Goal: Task Accomplishment & Management: Manage account settings

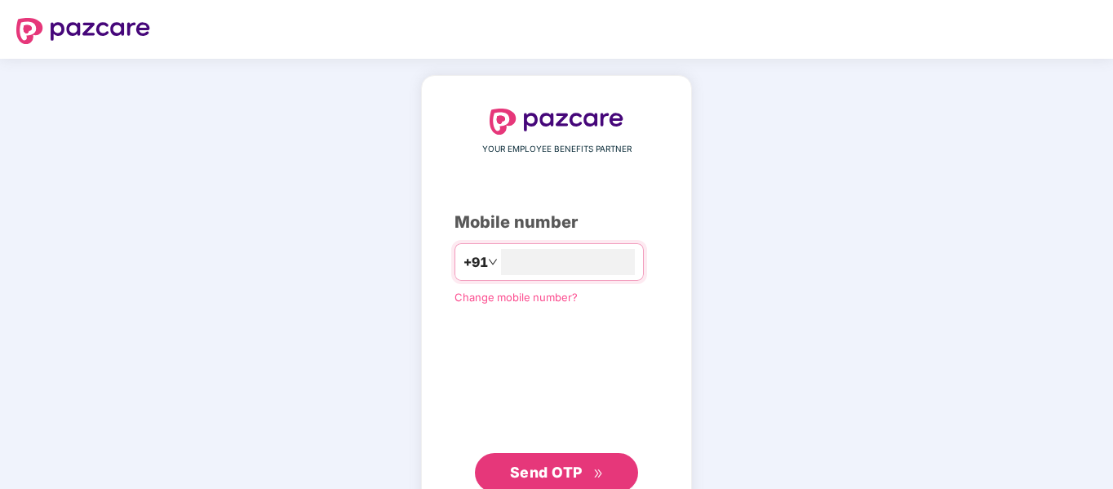
type input "**********"
click at [586, 474] on span "Send OTP" at bounding box center [557, 470] width 94 height 23
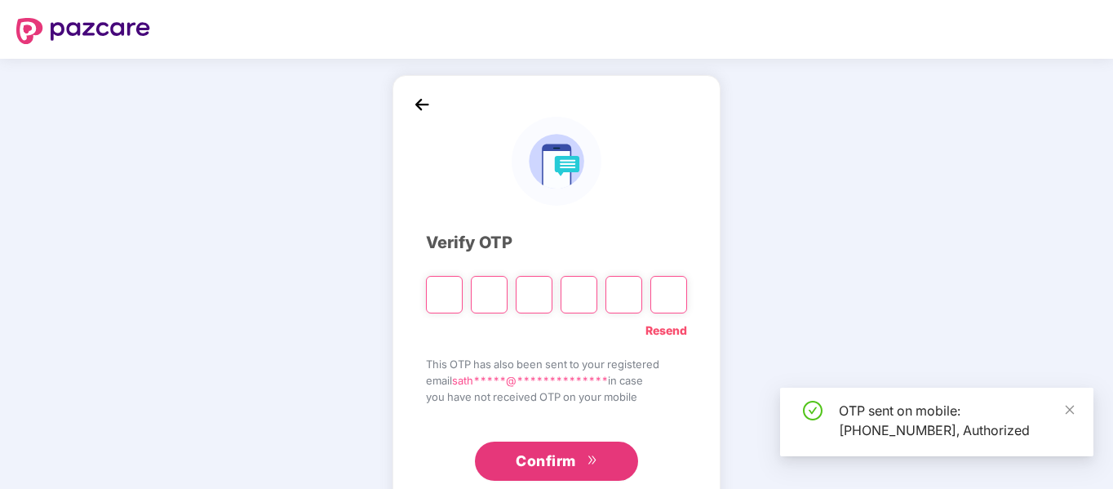
type input "*"
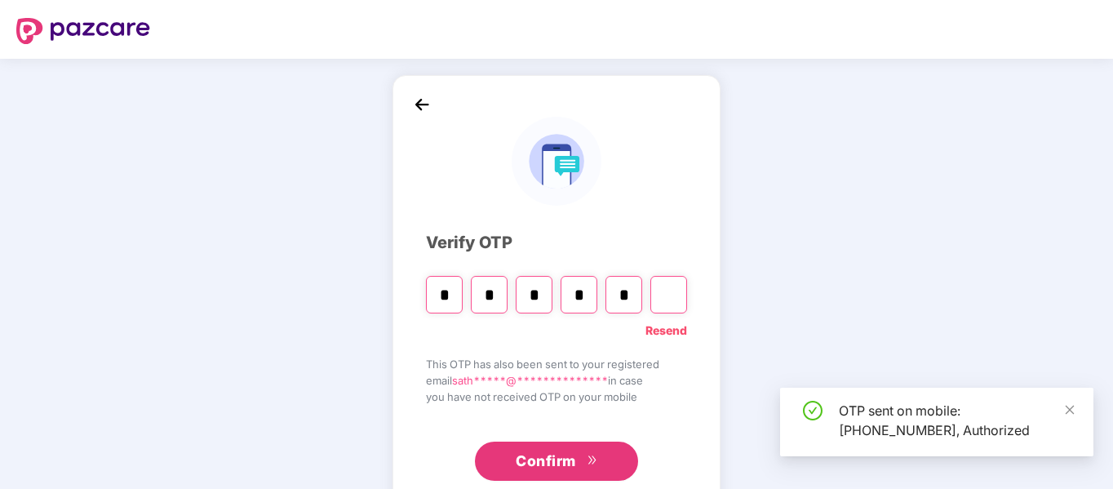
type input "*"
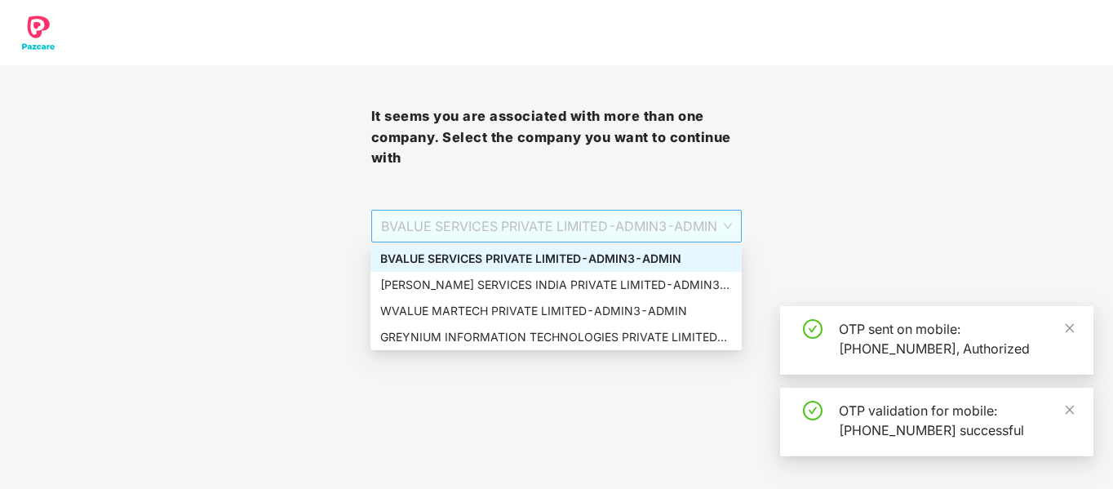
click at [677, 227] on span "BVALUE SERVICES PRIVATE LIMITED - ADMIN3 - ADMIN" at bounding box center [557, 225] width 352 height 31
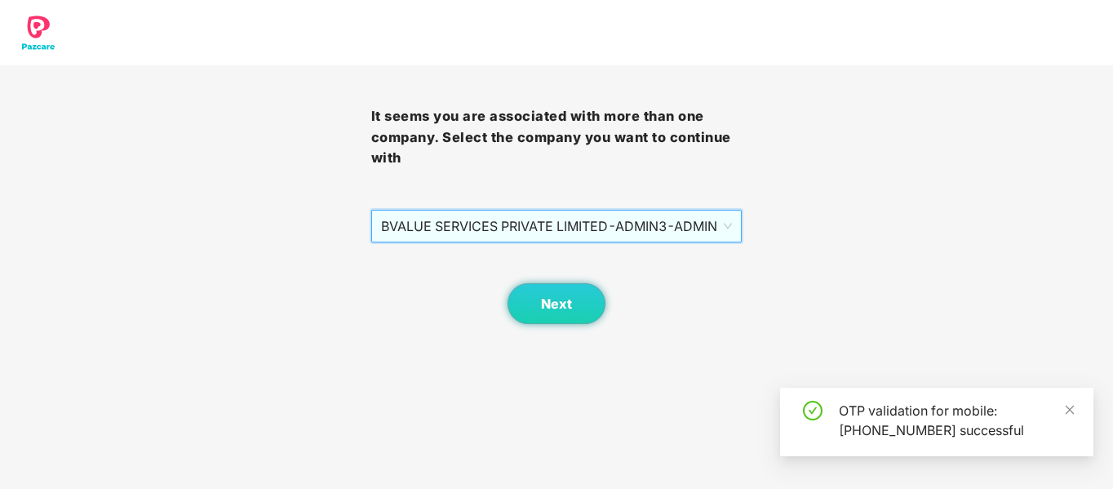
click at [572, 224] on span "BVALUE SERVICES PRIVATE LIMITED - ADMIN3 - ADMIN" at bounding box center [557, 225] width 352 height 31
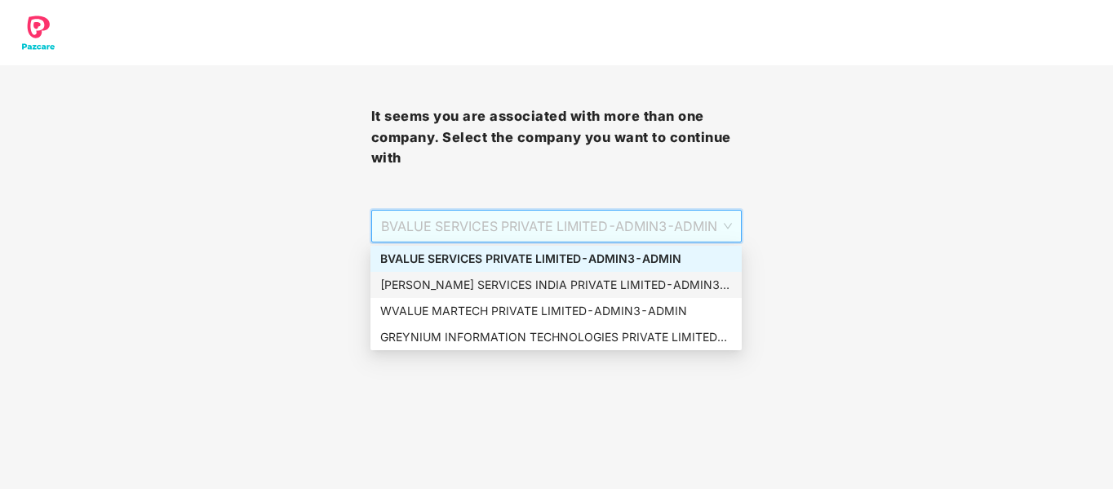
click at [458, 284] on div "[PERSON_NAME] SERVICES INDIA PRIVATE LIMITED - ADMIN3 - ADMIN" at bounding box center [556, 285] width 352 height 18
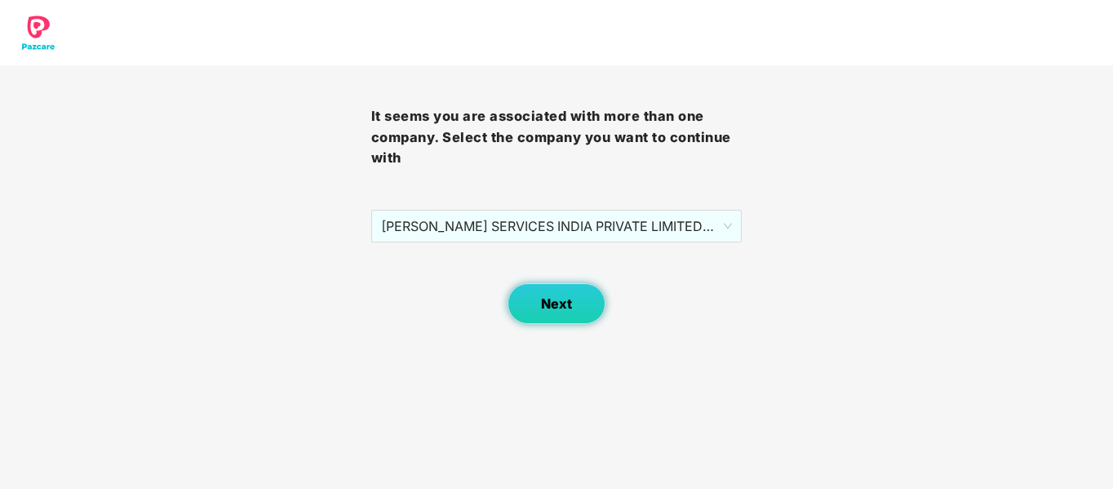
click at [535, 304] on button "Next" at bounding box center [556, 303] width 98 height 41
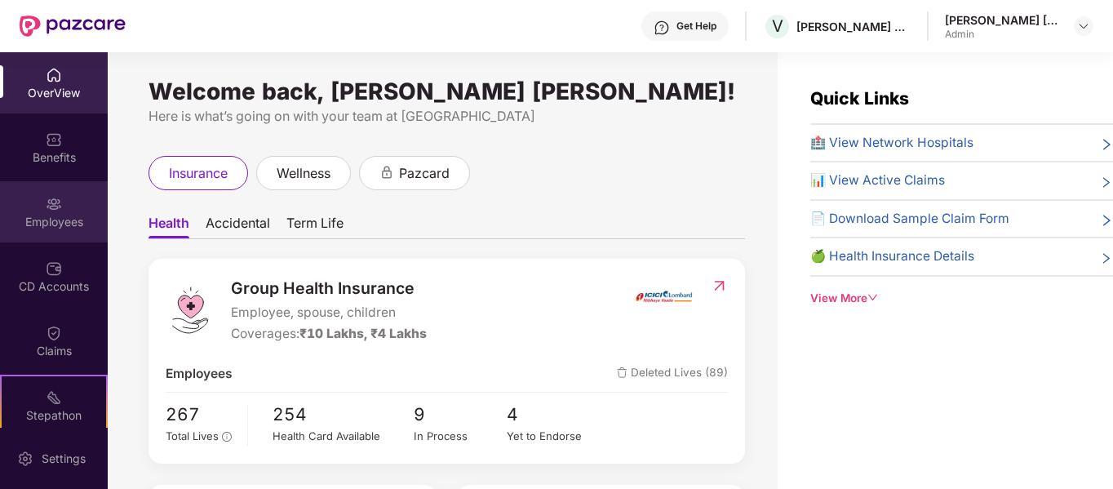
click at [73, 217] on div "Employees" at bounding box center [54, 222] width 108 height 16
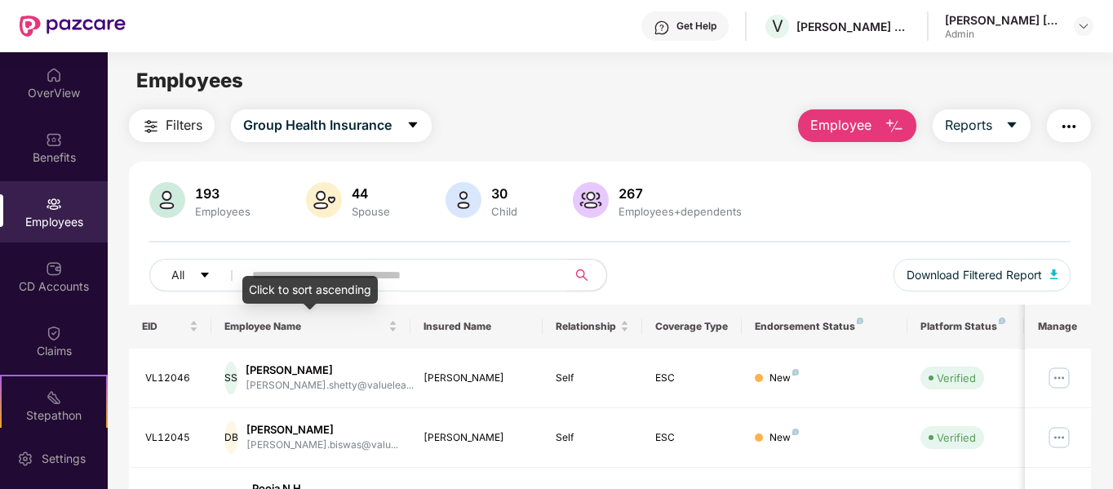
click at [351, 281] on div "Click to sort ascending" at bounding box center [309, 290] width 135 height 28
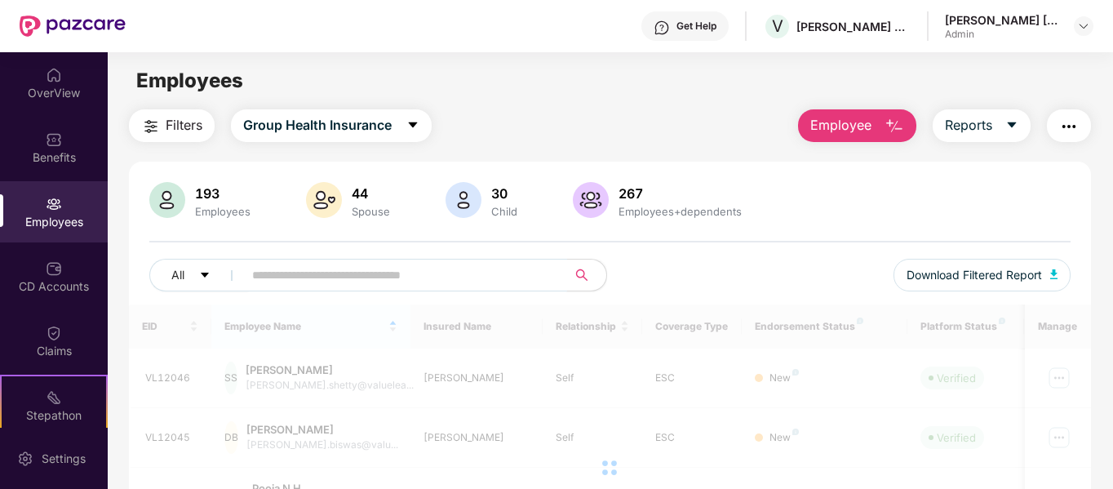
click at [427, 259] on span at bounding box center [399, 275] width 334 height 33
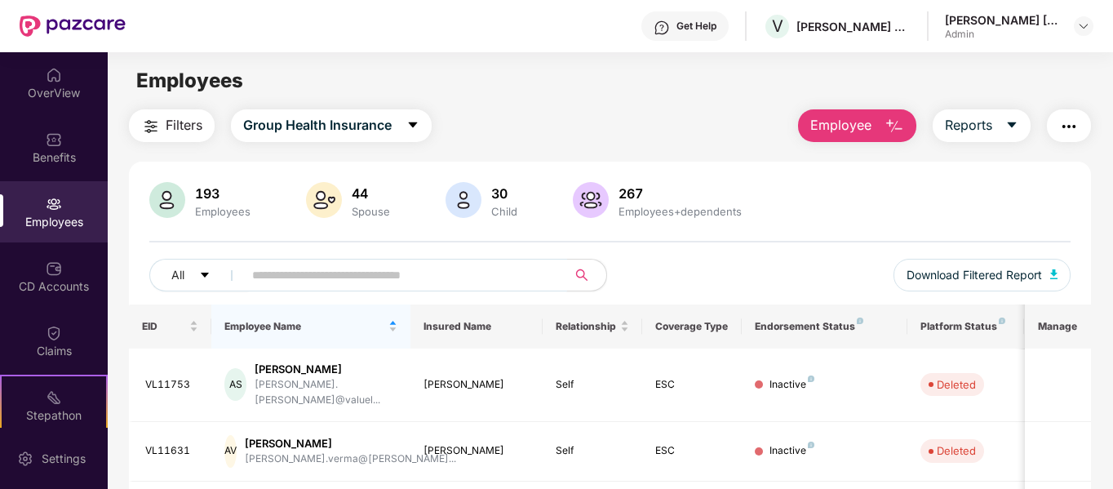
click at [444, 272] on input "text" at bounding box center [398, 275] width 293 height 24
paste input "*******"
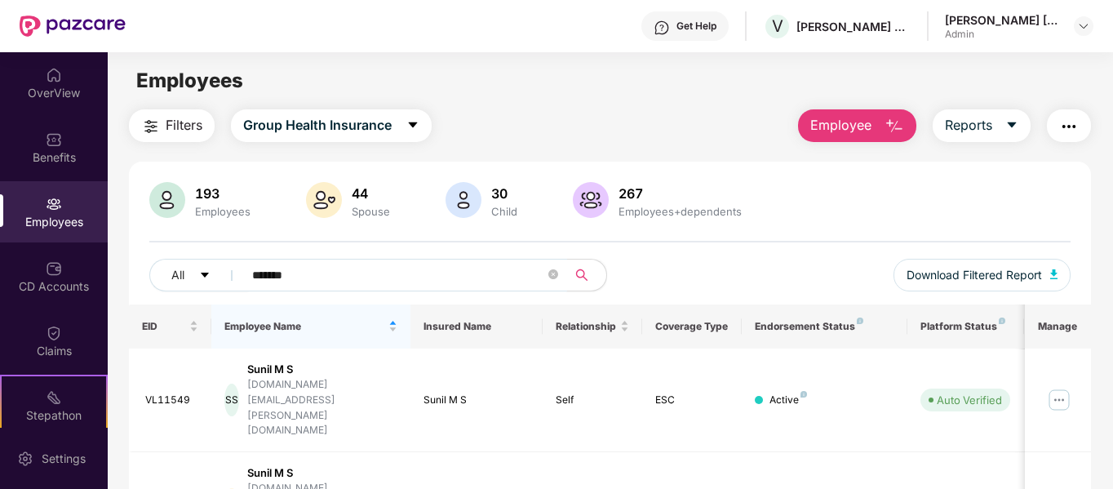
scroll to position [52, 0]
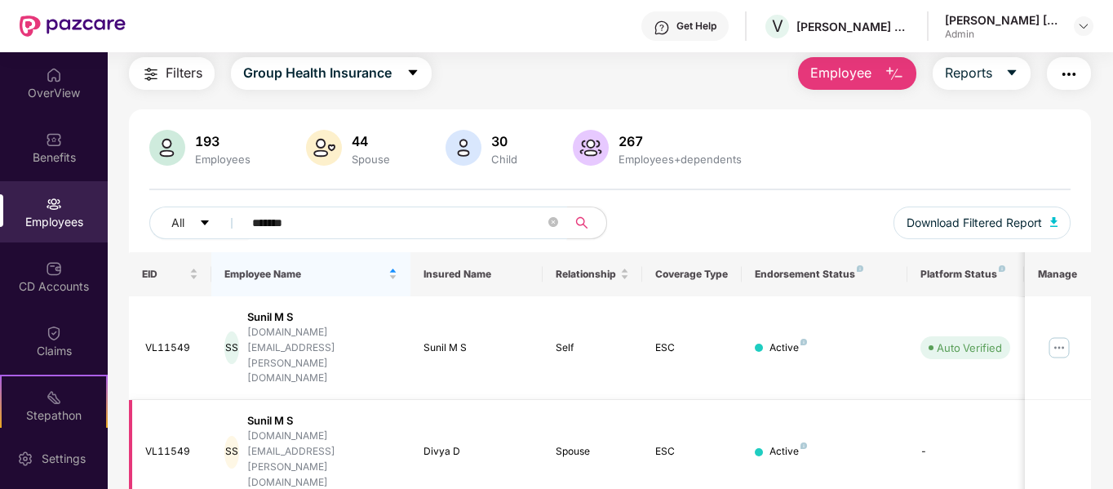
type input "*******"
drag, startPoint x: 1072, startPoint y: 382, endPoint x: 1068, endPoint y: 346, distance: 36.0
click at [1071, 400] on td at bounding box center [1057, 452] width 66 height 104
click at [1067, 334] on img at bounding box center [1059, 347] width 26 height 26
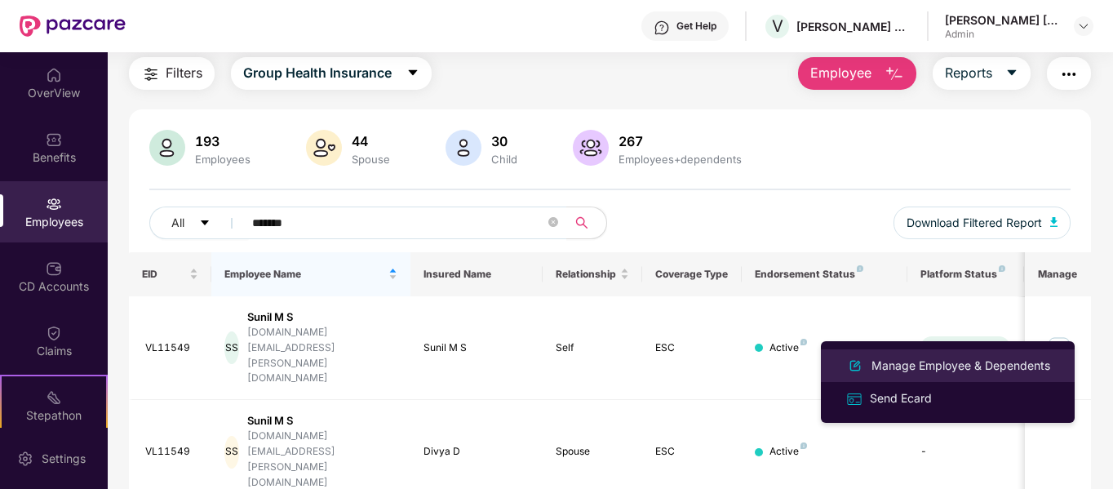
click at [962, 368] on div "Manage Employee & Dependents" at bounding box center [960, 365] width 185 height 18
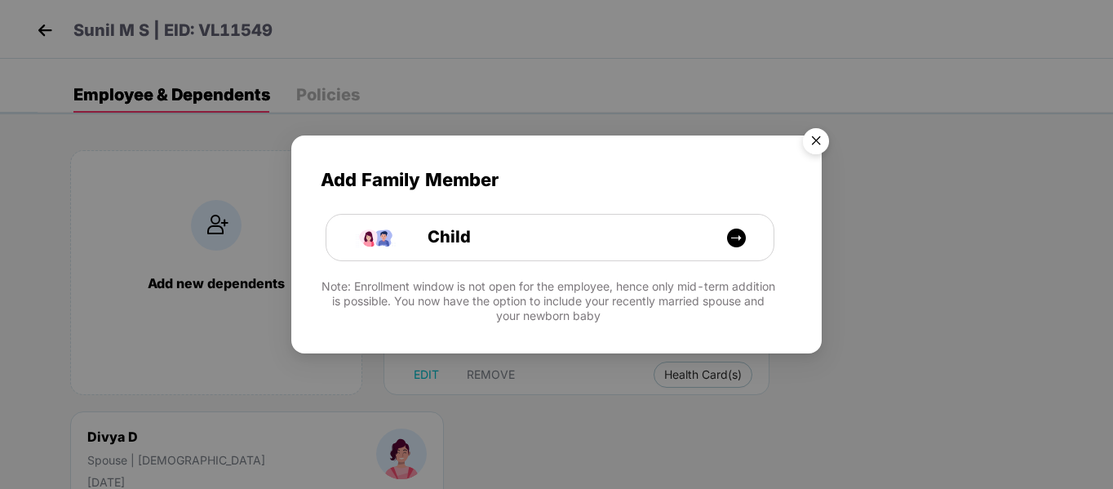
click at [816, 134] on img "Close" at bounding box center [816, 144] width 46 height 46
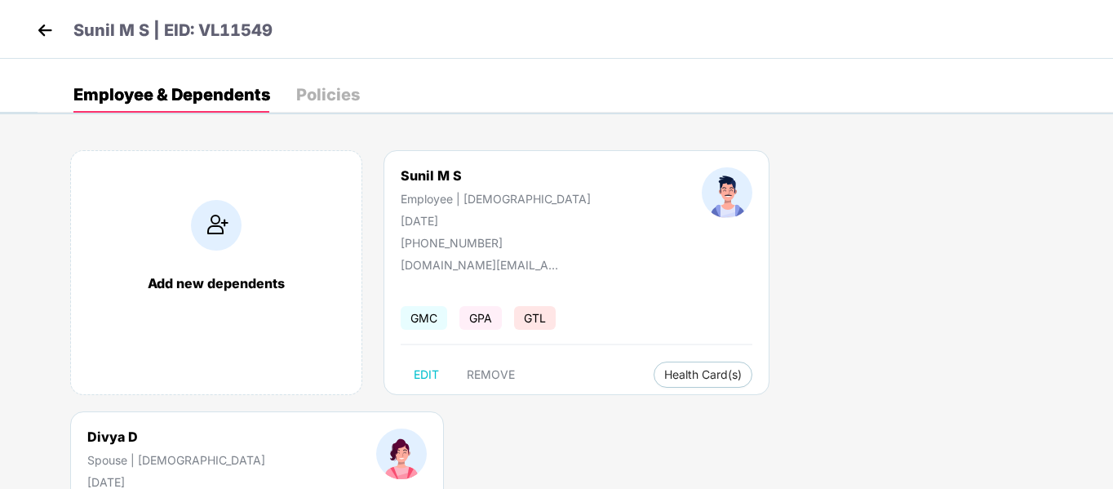
click at [920, 405] on span "Health Insurance(ESC)" at bounding box center [952, 407] width 143 height 18
